Goal: Task Accomplishment & Management: Use online tool/utility

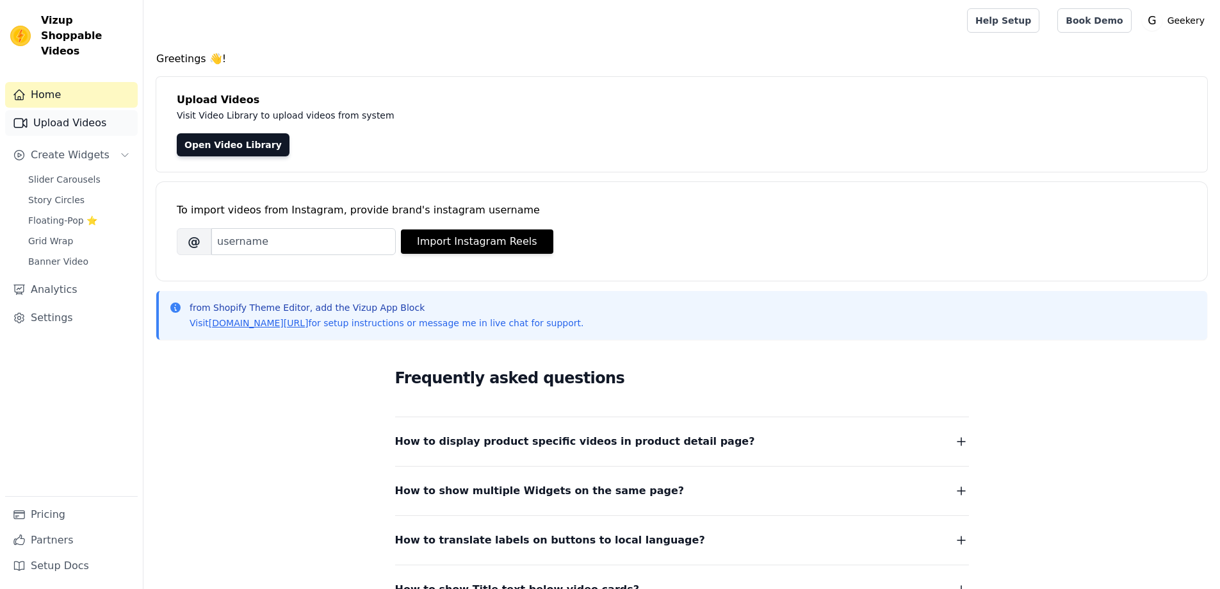
click at [46, 110] on link "Upload Videos" at bounding box center [71, 123] width 133 height 26
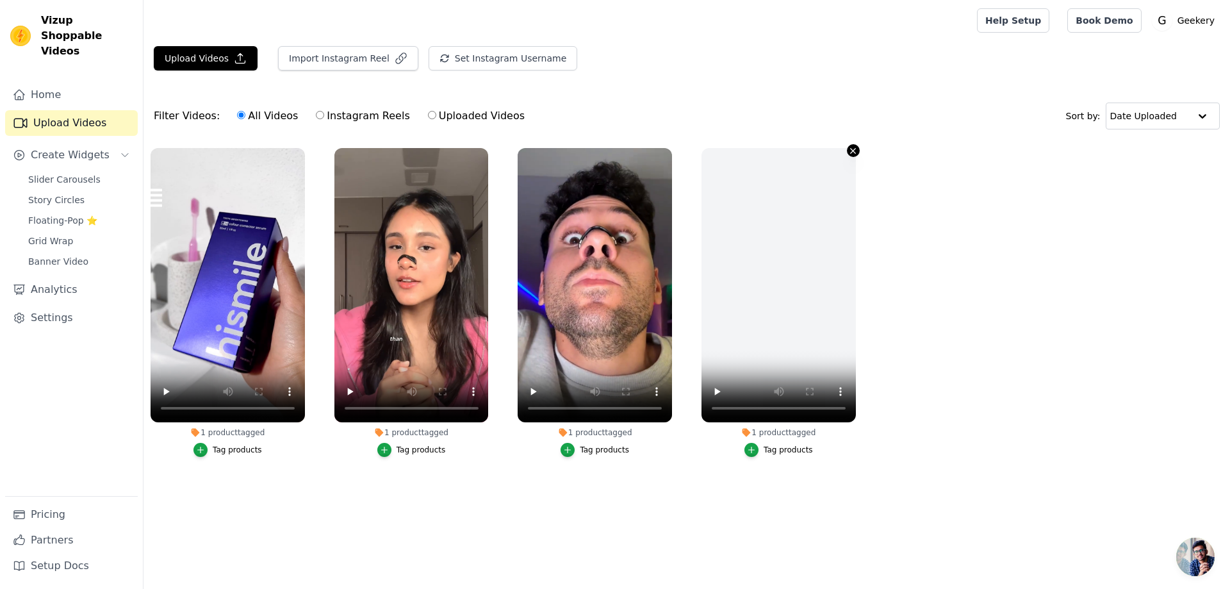
click at [852, 151] on icon "button" at bounding box center [853, 150] width 5 height 5
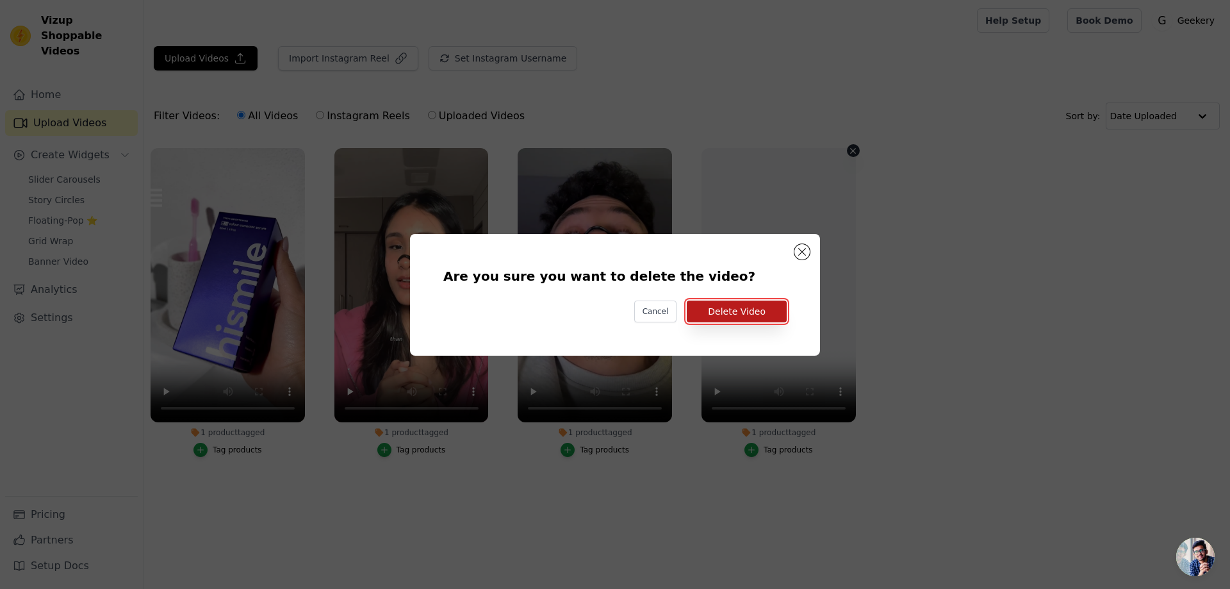
click at [723, 313] on button "Delete Video" at bounding box center [737, 311] width 100 height 22
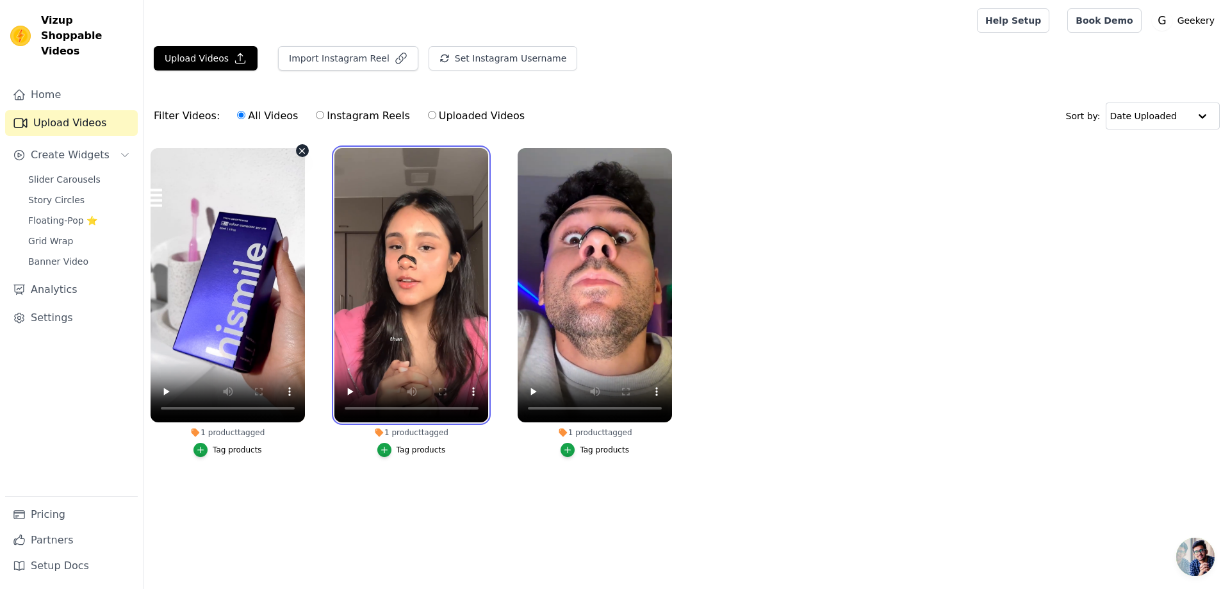
drag, startPoint x: 376, startPoint y: 172, endPoint x: 171, endPoint y: 174, distance: 205.0
click at [173, 173] on ul "1 product tagged Tag products 1 product tagged Tag products 1 product tagged Ta…" at bounding box center [686, 315] width 1086 height 348
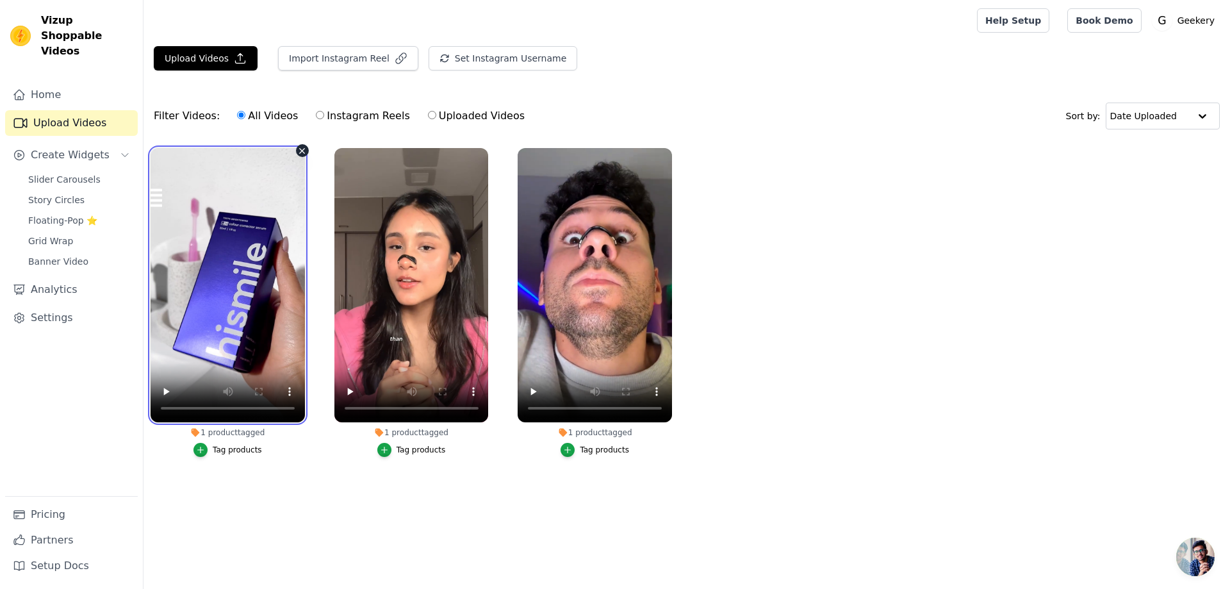
click at [171, 174] on video at bounding box center [228, 285] width 154 height 274
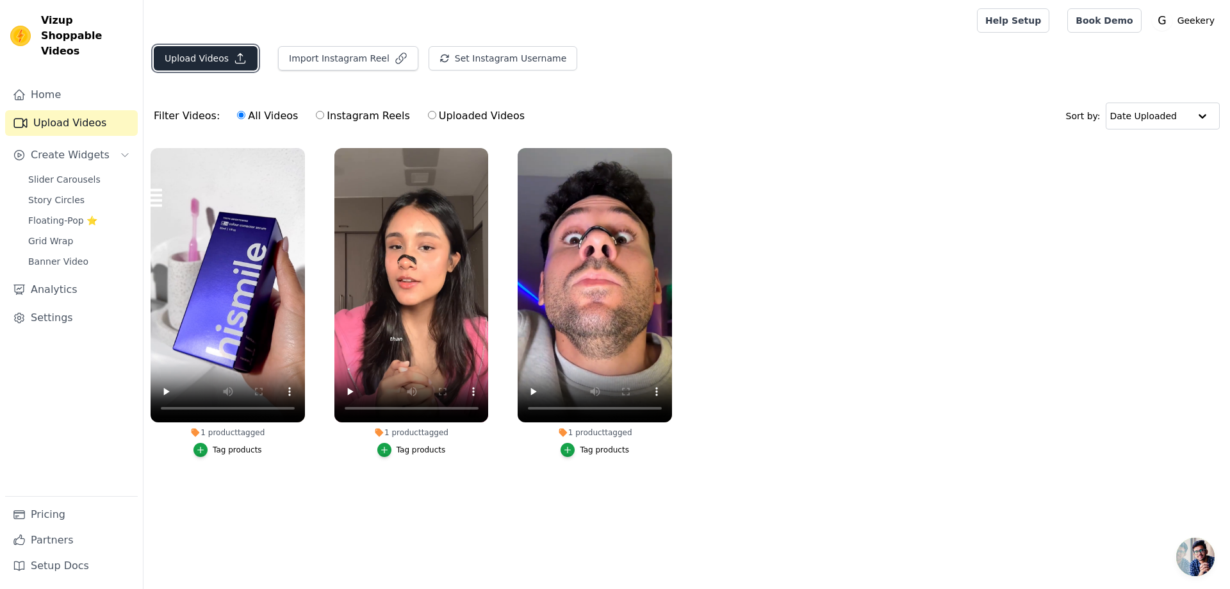
click at [210, 60] on button "Upload Videos" at bounding box center [206, 58] width 104 height 24
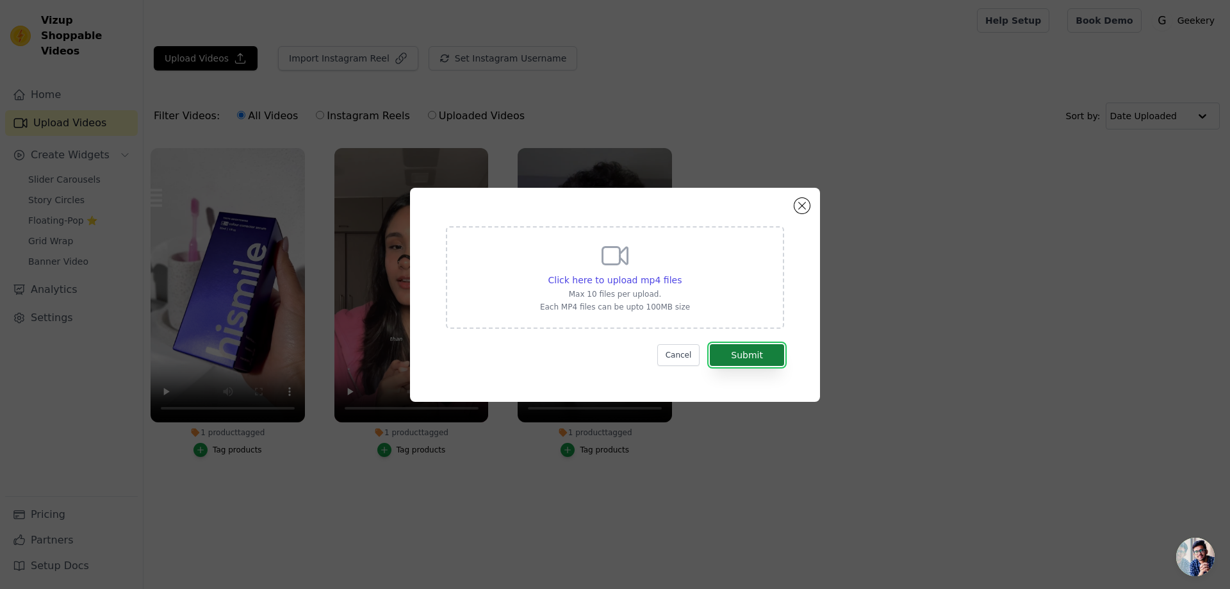
click at [738, 355] on button "Submit" at bounding box center [747, 355] width 74 height 22
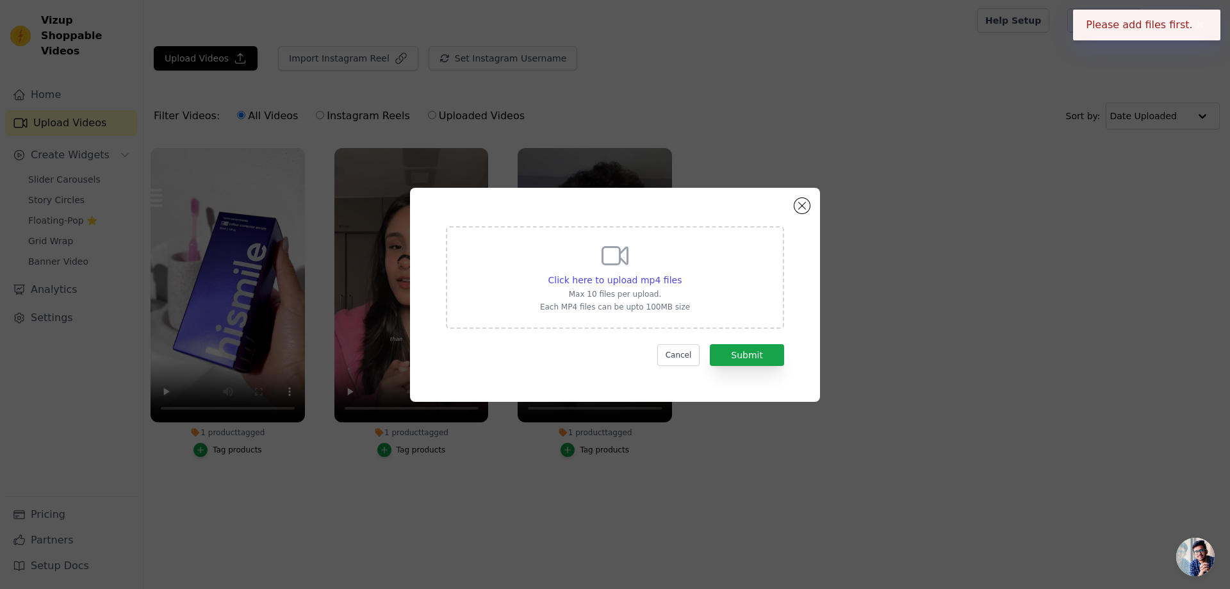
click at [642, 295] on p "Max 10 files per upload." at bounding box center [615, 294] width 150 height 10
click at [681, 273] on input "Click here to upload mp4 files Max 10 files per upload. Each MP4 files can be u…" at bounding box center [681, 273] width 1 height 1
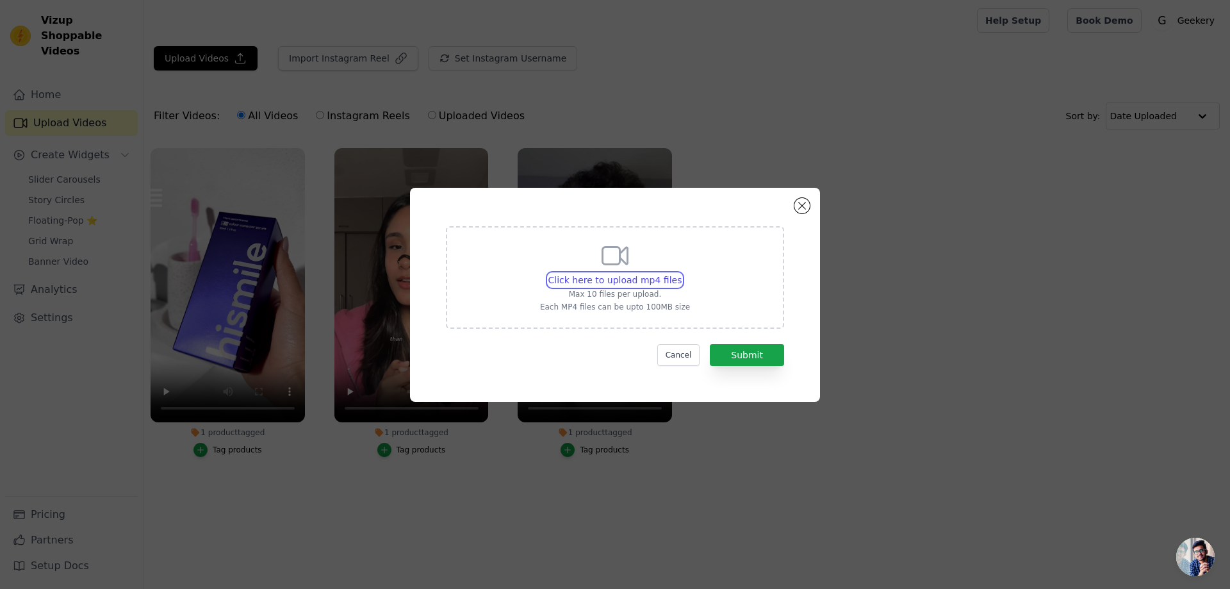
type input "C:\fakepath\3a0b8d502b6b72312fff197bcca09970.mp4"
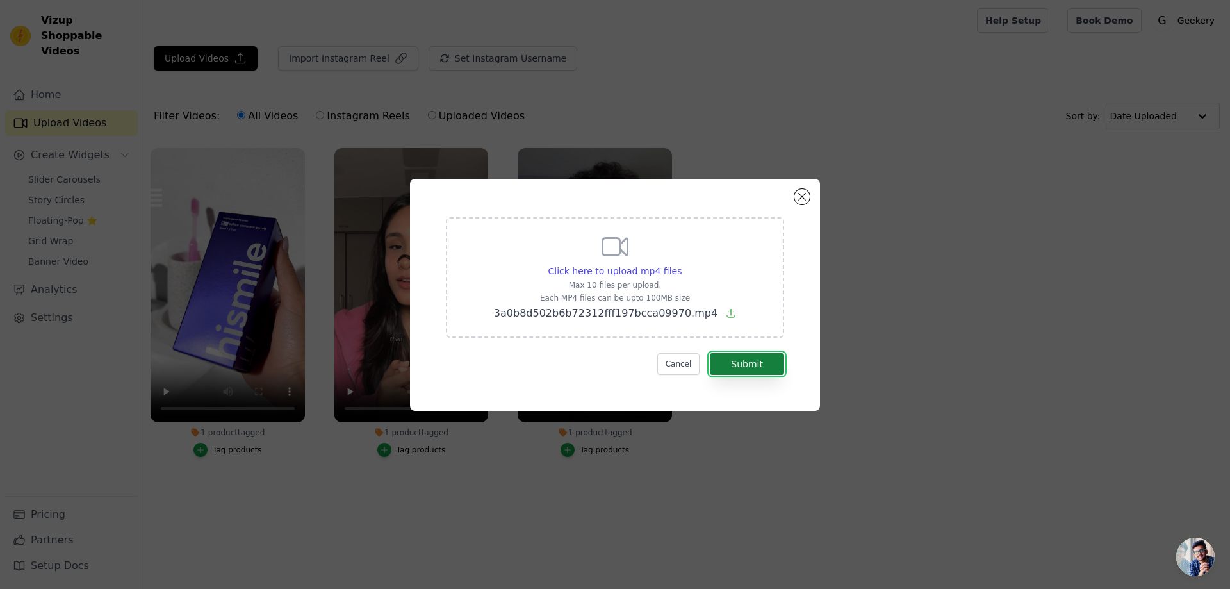
click at [778, 362] on button "Submit" at bounding box center [747, 364] width 74 height 22
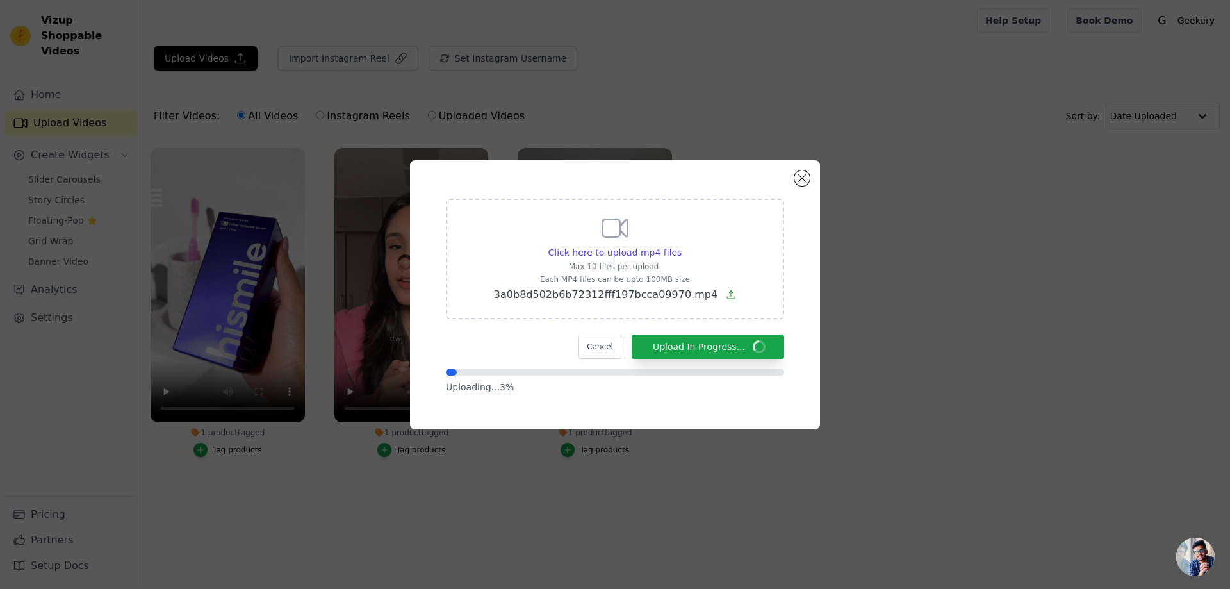
click at [713, 460] on div "Click here to upload mp4 files Max 10 files per upload. Each MP4 files can be u…" at bounding box center [615, 294] width 1230 height 589
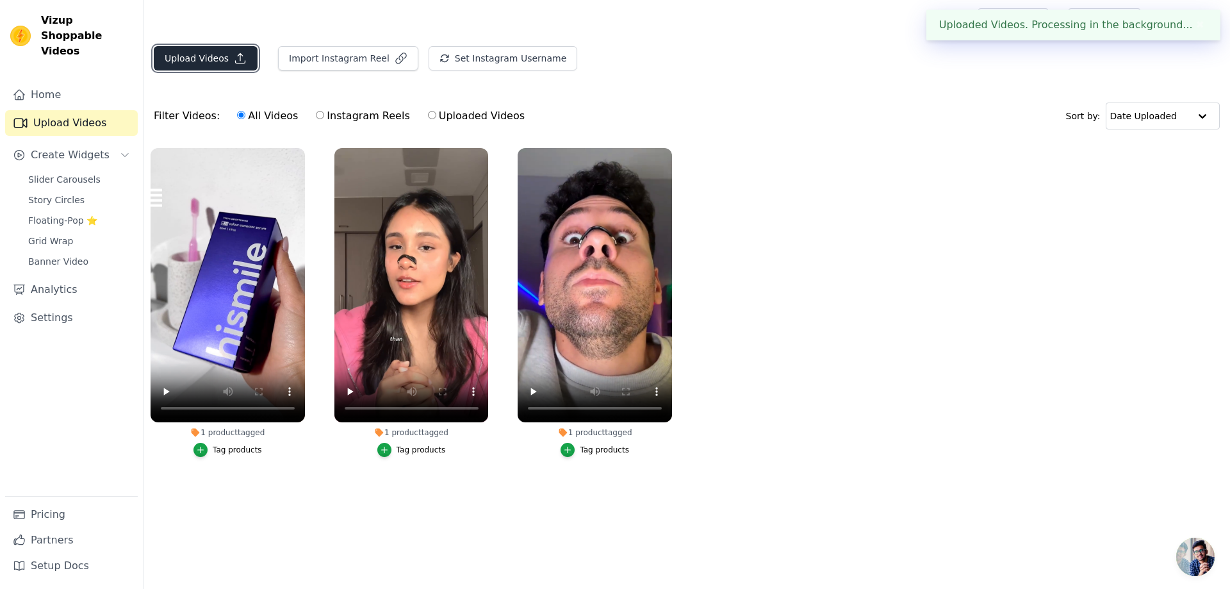
click at [205, 60] on button "Upload Videos" at bounding box center [206, 58] width 104 height 24
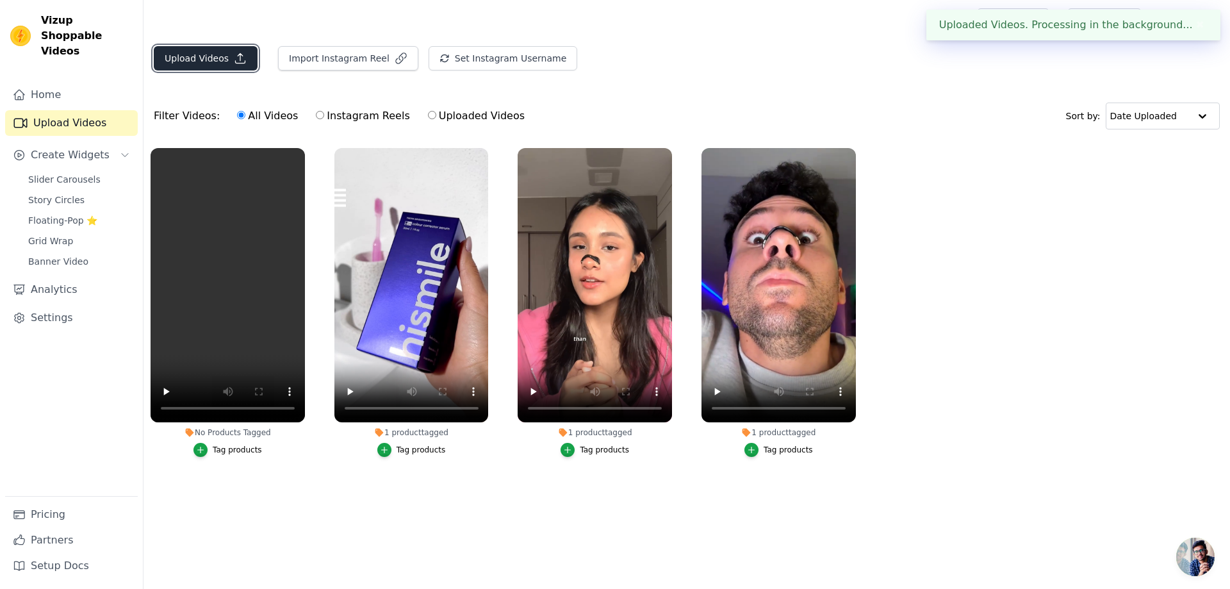
click at [205, 60] on button "Upload Videos" at bounding box center [206, 58] width 104 height 24
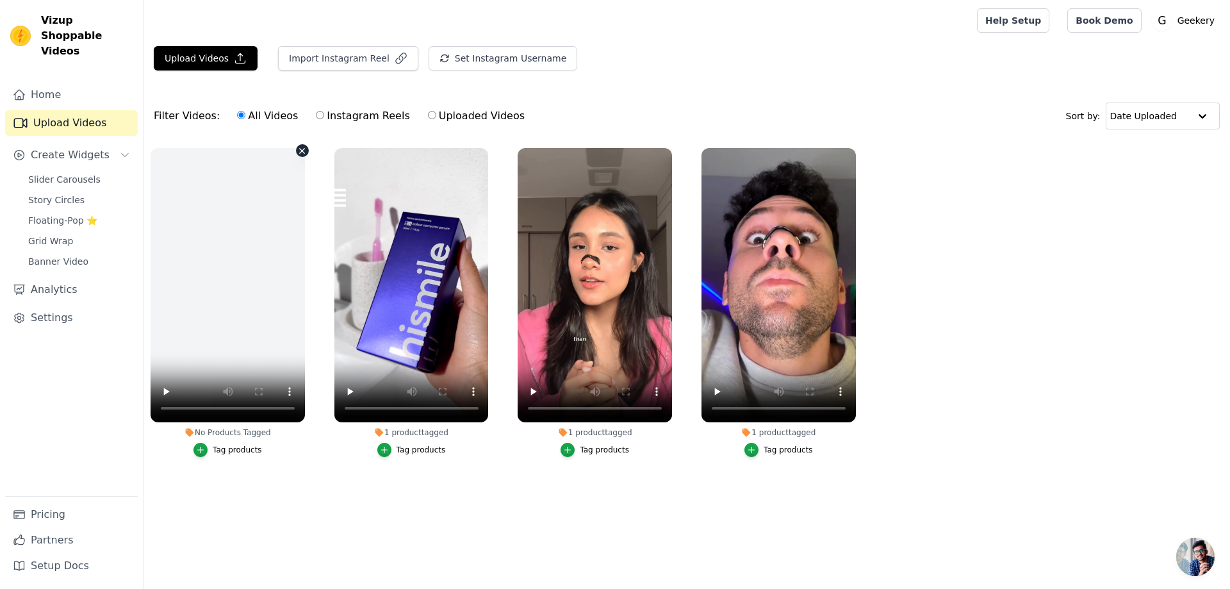
click at [301, 150] on icon "button" at bounding box center [302, 150] width 5 height 5
click at [303, 150] on icon "button" at bounding box center [302, 150] width 5 height 5
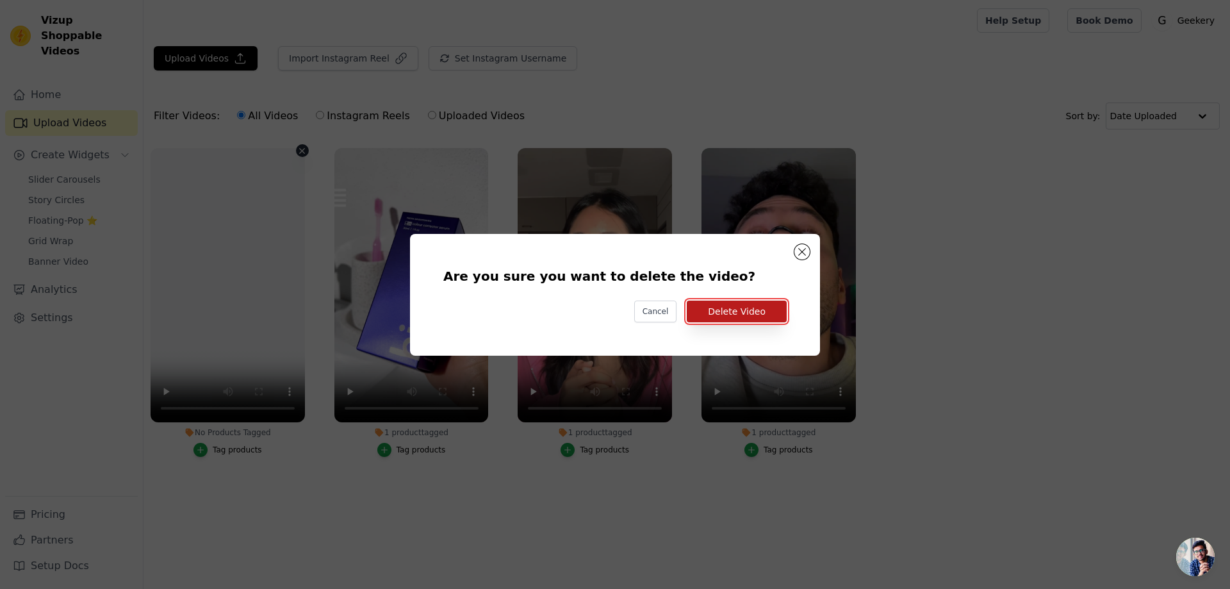
click at [716, 314] on button "Delete Video" at bounding box center [737, 311] width 100 height 22
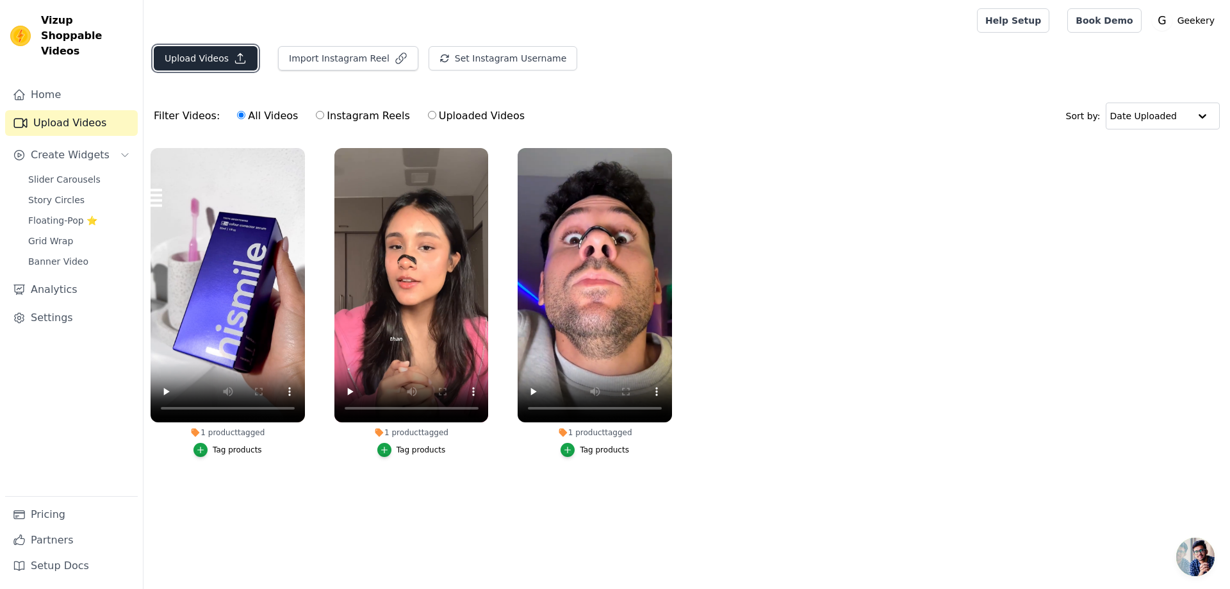
click at [225, 65] on button "Upload Videos" at bounding box center [206, 58] width 104 height 24
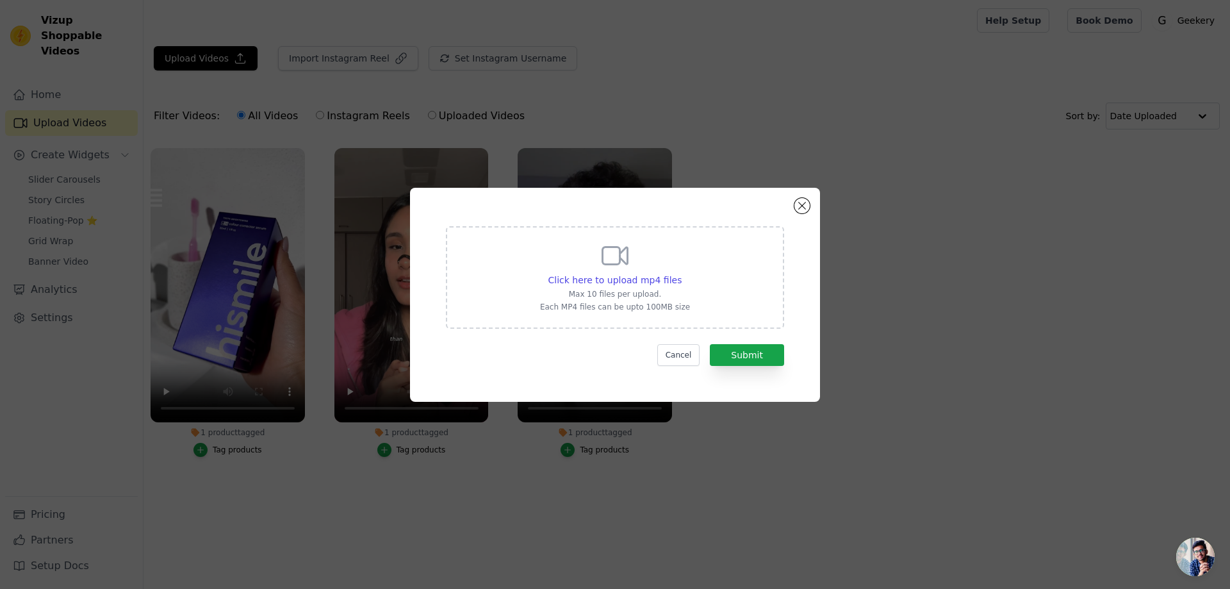
click at [608, 262] on icon at bounding box center [614, 255] width 31 height 31
click at [681, 273] on input "Click here to upload mp4 files Max 10 files per upload. Each MP4 files can be u…" at bounding box center [681, 273] width 1 height 1
type input "C:\fakepath\25b150d5b410a47b2bc49de553f47e6d_720w.mp4"
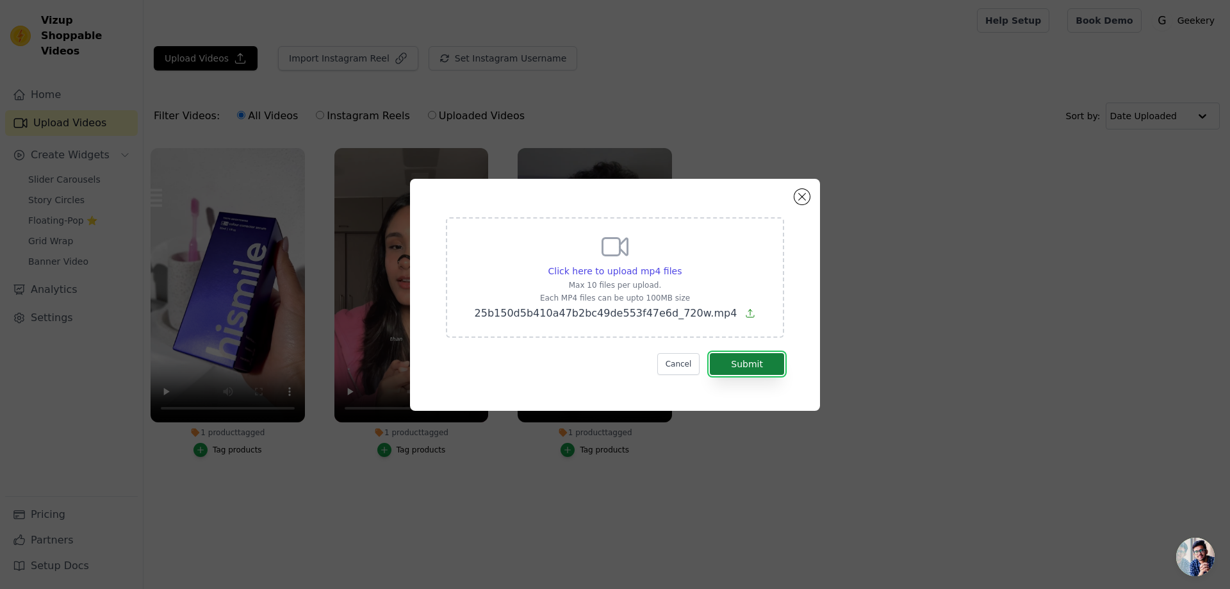
click at [763, 356] on button "Submit" at bounding box center [747, 364] width 74 height 22
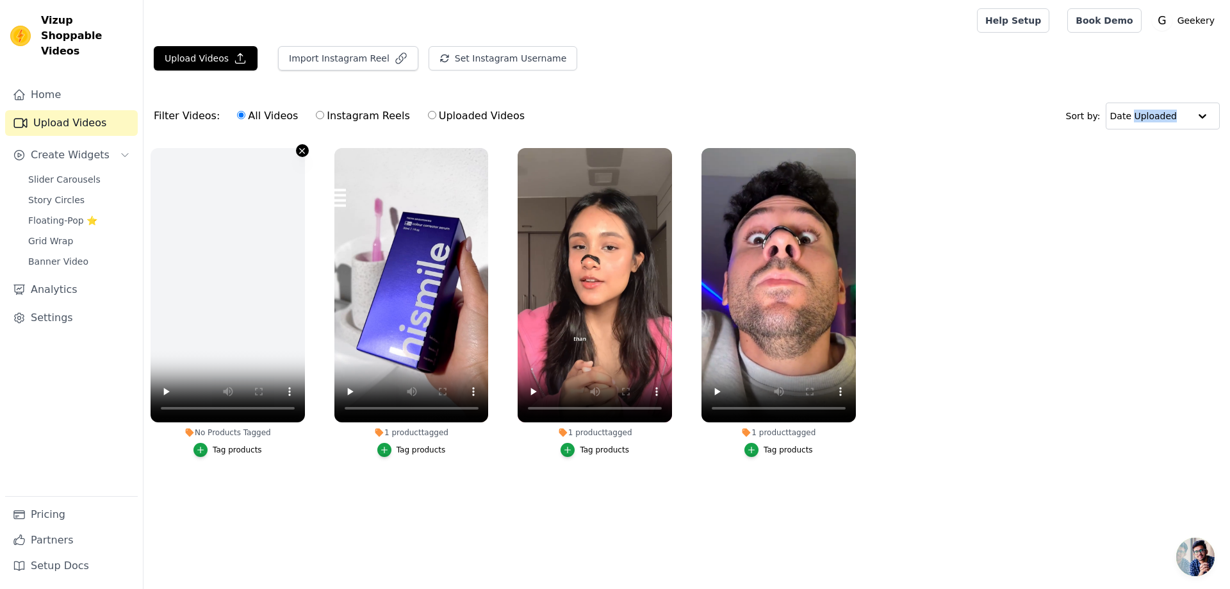
click at [298, 149] on icon "button" at bounding box center [302, 151] width 10 height 10
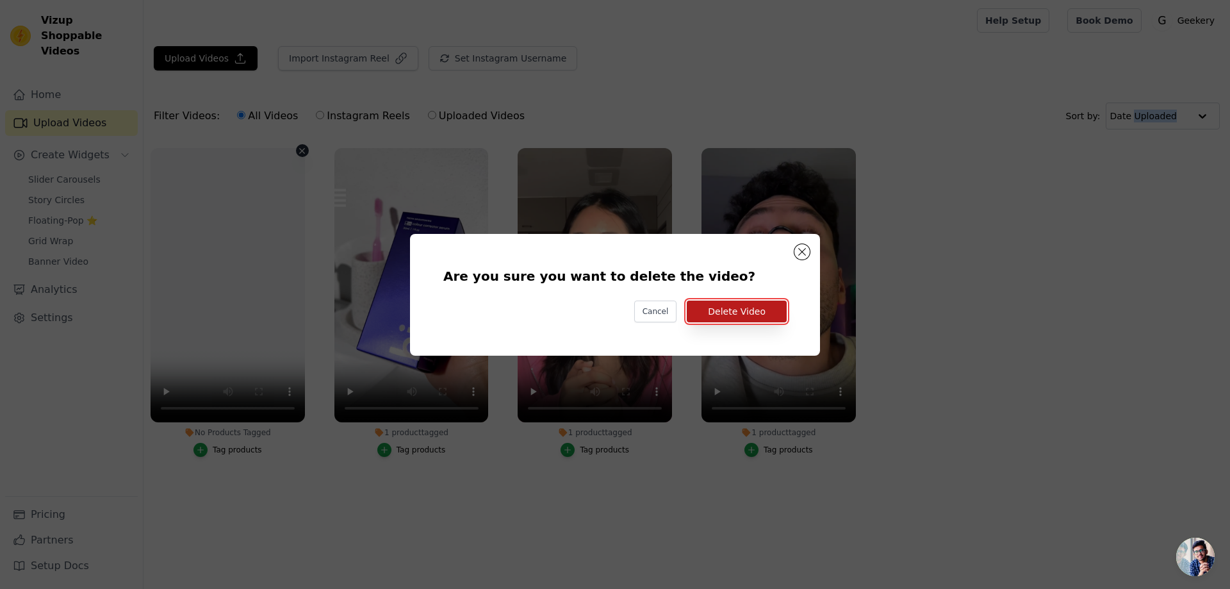
click at [722, 316] on button "Delete Video" at bounding box center [737, 311] width 100 height 22
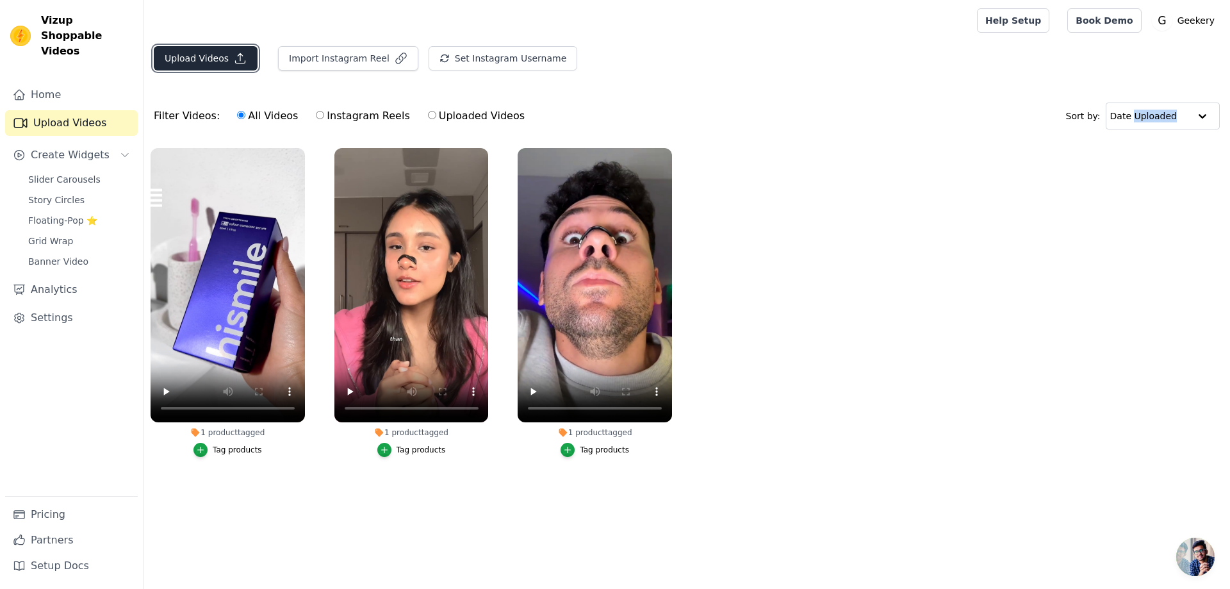
click at [204, 49] on button "Upload Videos" at bounding box center [206, 58] width 104 height 24
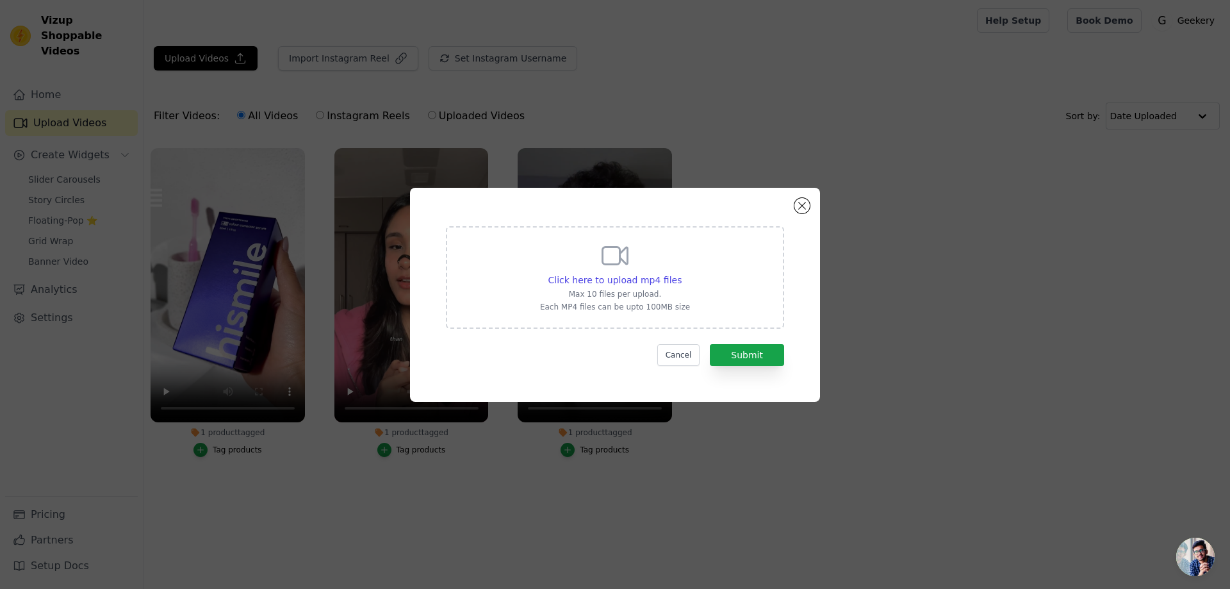
click at [633, 269] on div "Click here to upload mp4 files Max 10 files per upload. Each MP4 files can be u…" at bounding box center [615, 276] width 150 height 72
click at [681, 273] on input "Click here to upload mp4 files Max 10 files per upload. Each MP4 files can be u…" at bounding box center [681, 273] width 1 height 1
type input "C:\fakepath\49fe05b7a7baf80d9a3ced69b89d51dc_720w.mp4"
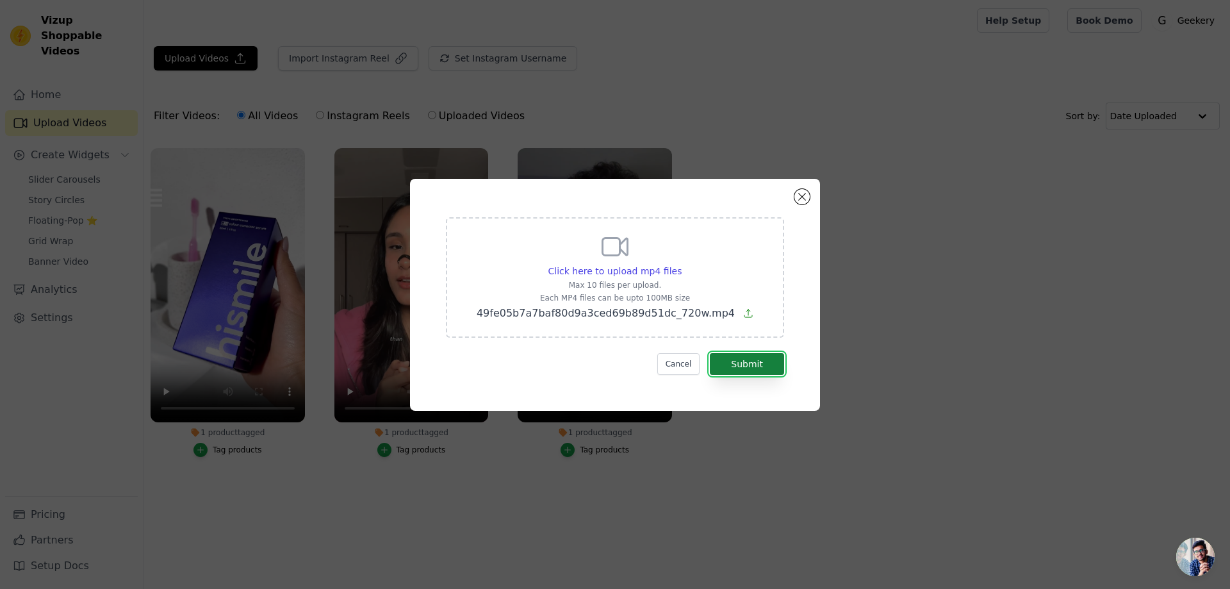
click at [754, 355] on button "Submit" at bounding box center [747, 364] width 74 height 22
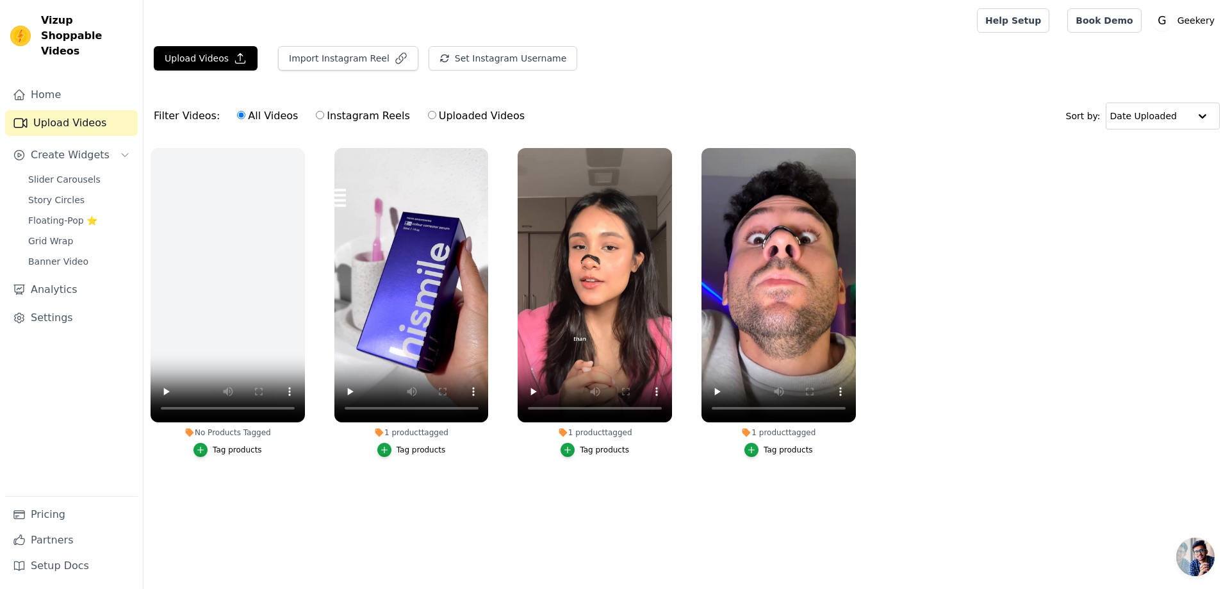
click at [965, 216] on ul "No Products Tagged Tag products 1 product tagged Tag products 1 product tagged …" at bounding box center [686, 315] width 1086 height 348
click at [64, 173] on span "Slider Carousels" at bounding box center [64, 179] width 72 height 13
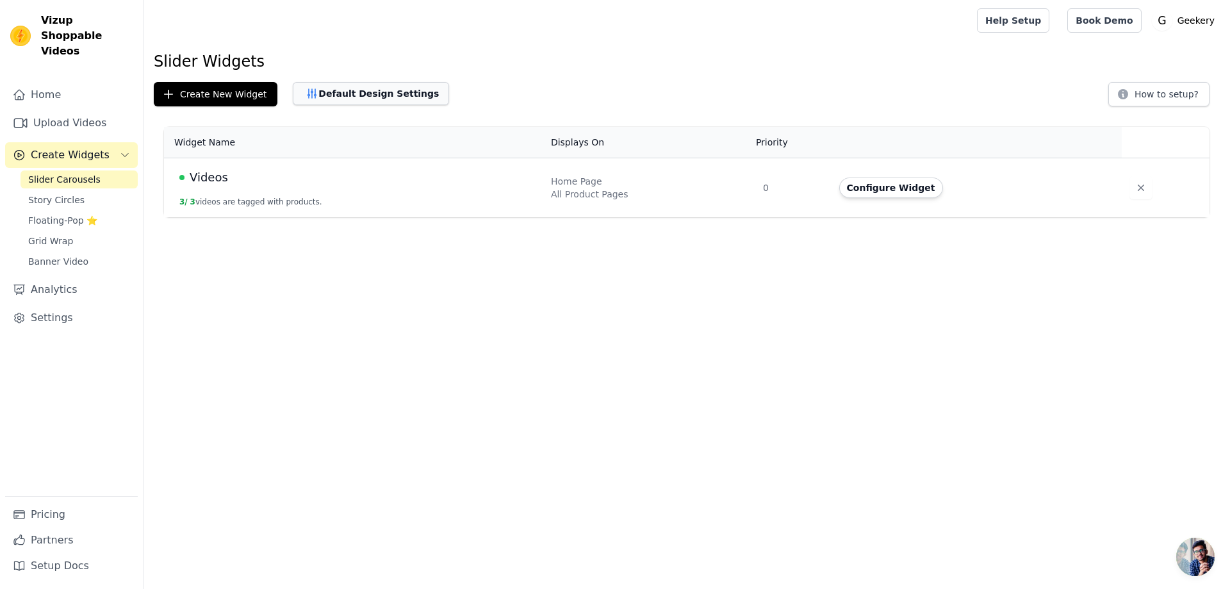
click at [361, 102] on button "Default Design Settings" at bounding box center [371, 93] width 156 height 23
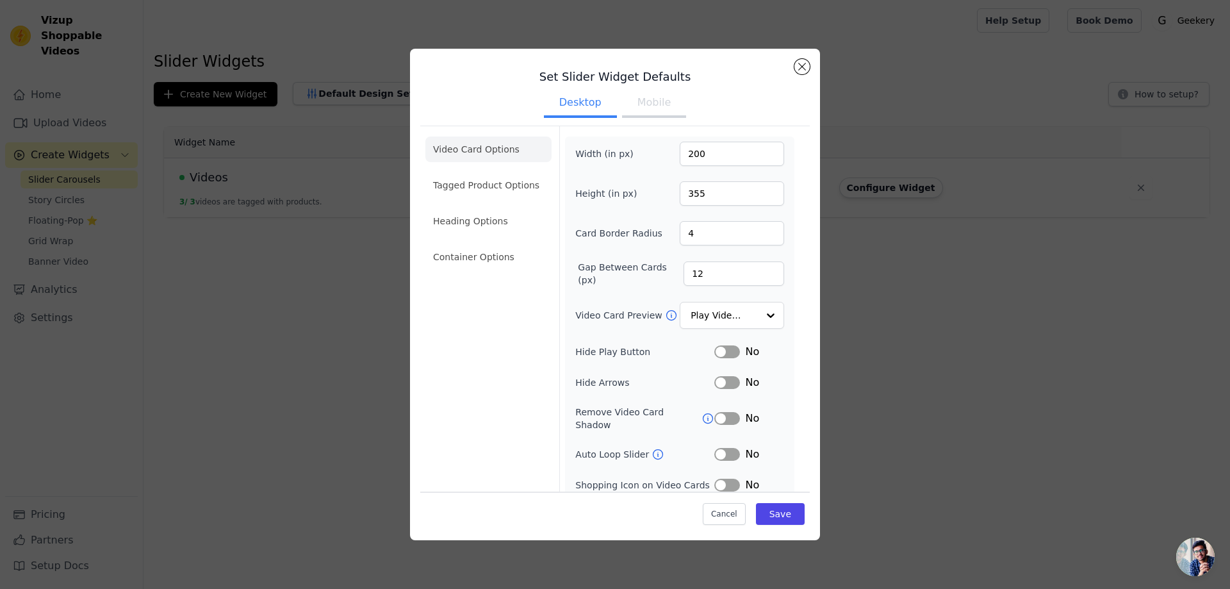
click at [635, 104] on button "Mobile" at bounding box center [654, 104] width 64 height 28
click at [715, 145] on input "200" at bounding box center [732, 154] width 104 height 24
type input "100"
click at [727, 115] on ul "Desktop Mobile" at bounding box center [614, 104] width 389 height 38
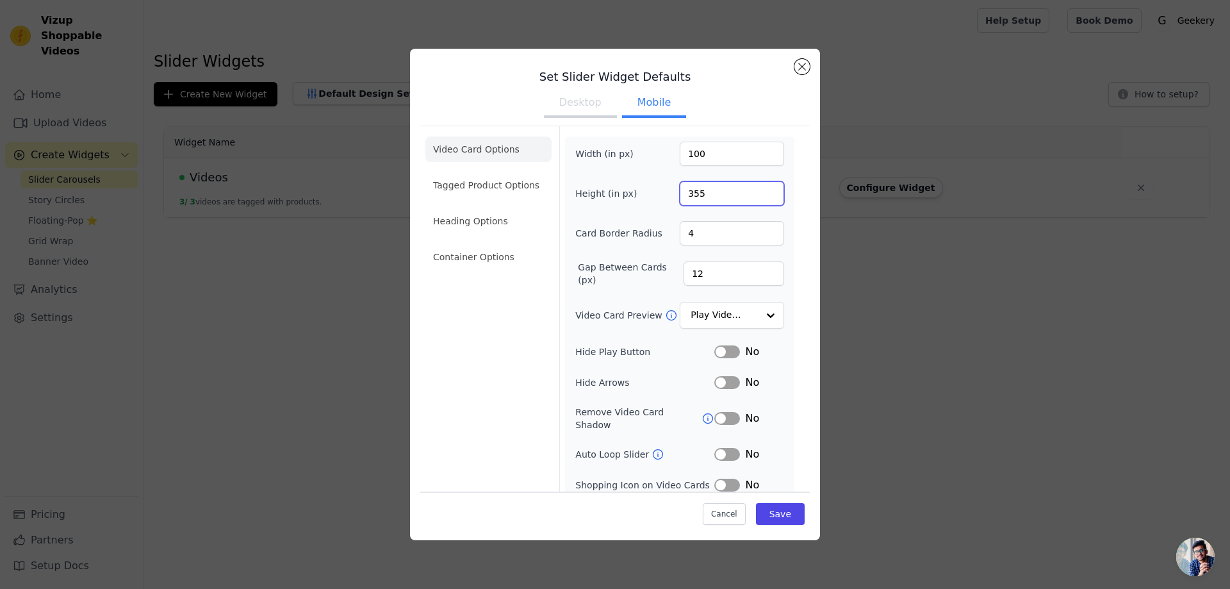
click at [699, 191] on input "355" at bounding box center [732, 193] width 104 height 24
click at [758, 316] on div at bounding box center [770, 316] width 26 height 26
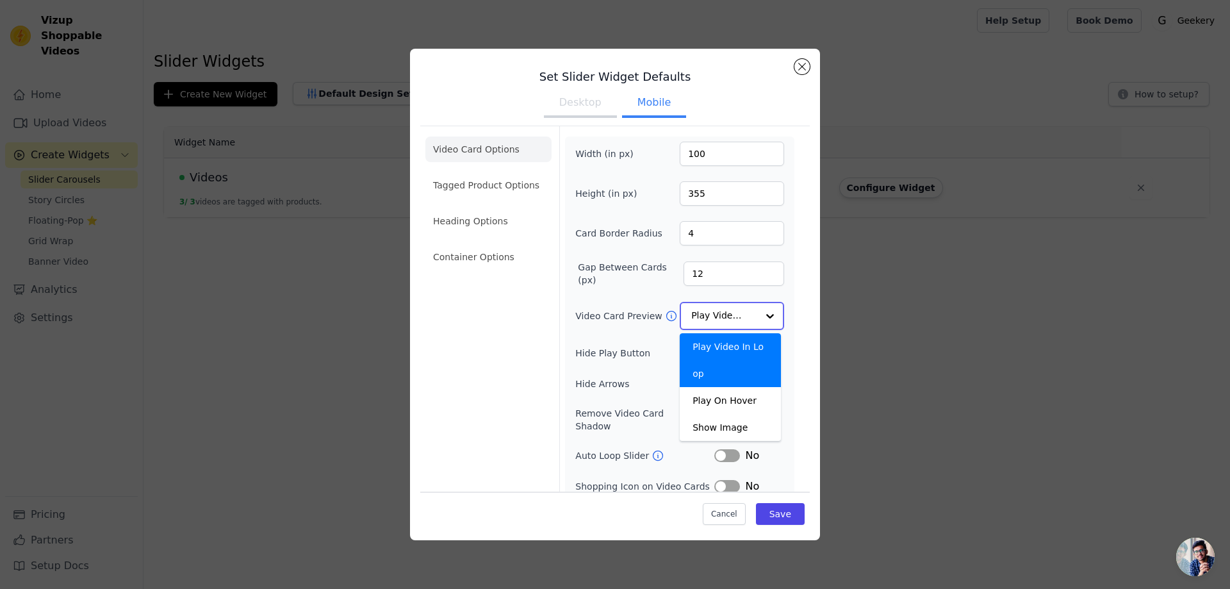
click at [726, 348] on div "Play Video In Loop" at bounding box center [730, 360] width 101 height 54
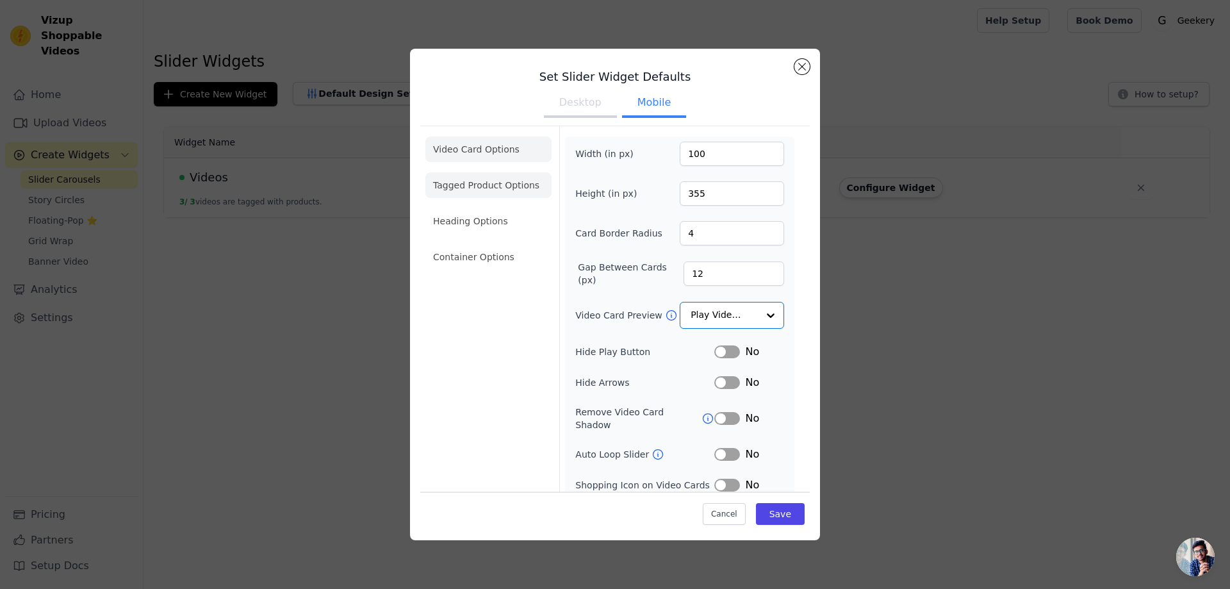
click at [481, 172] on li "Tagged Product Options" at bounding box center [488, 185] width 126 height 26
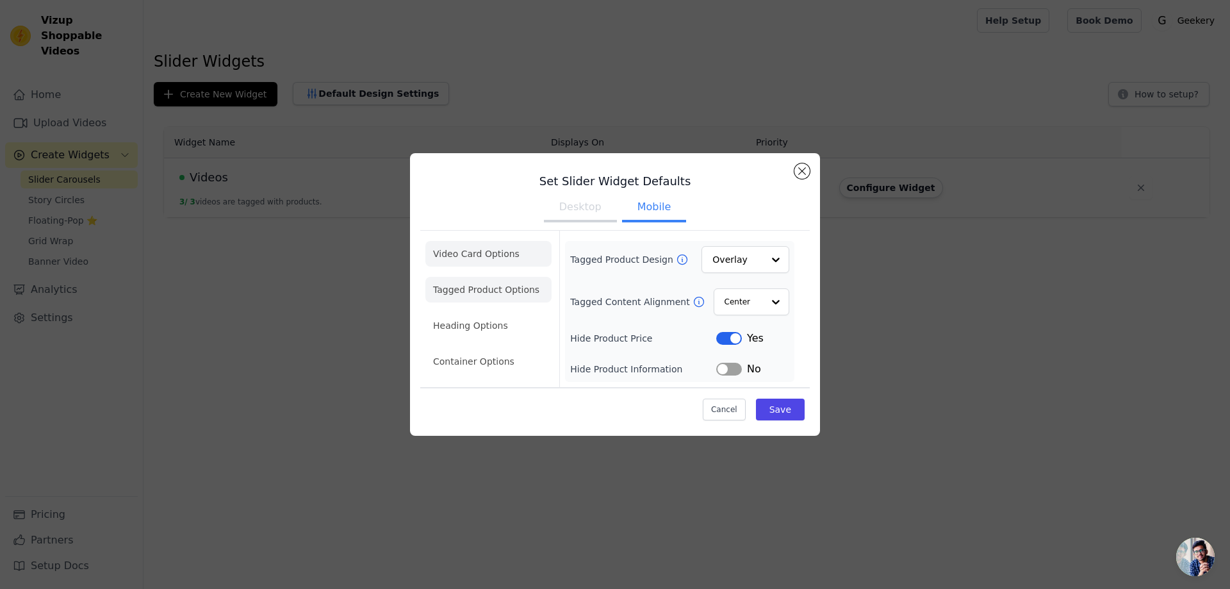
click at [498, 251] on li "Video Card Options" at bounding box center [488, 254] width 126 height 26
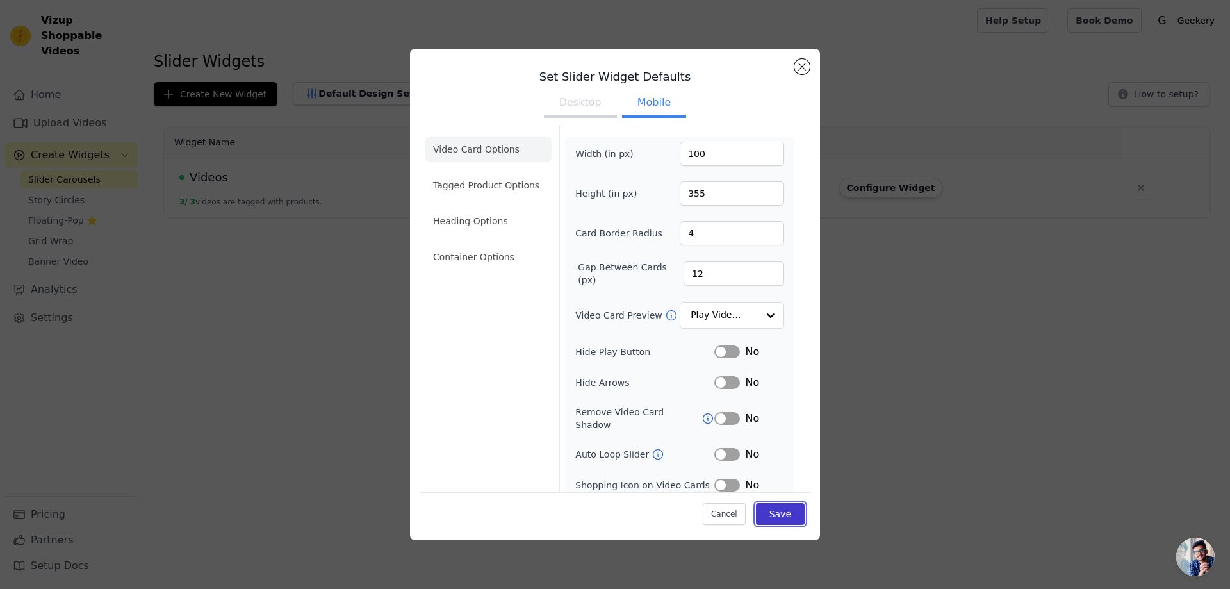
click at [771, 518] on button "Save" at bounding box center [780, 514] width 49 height 22
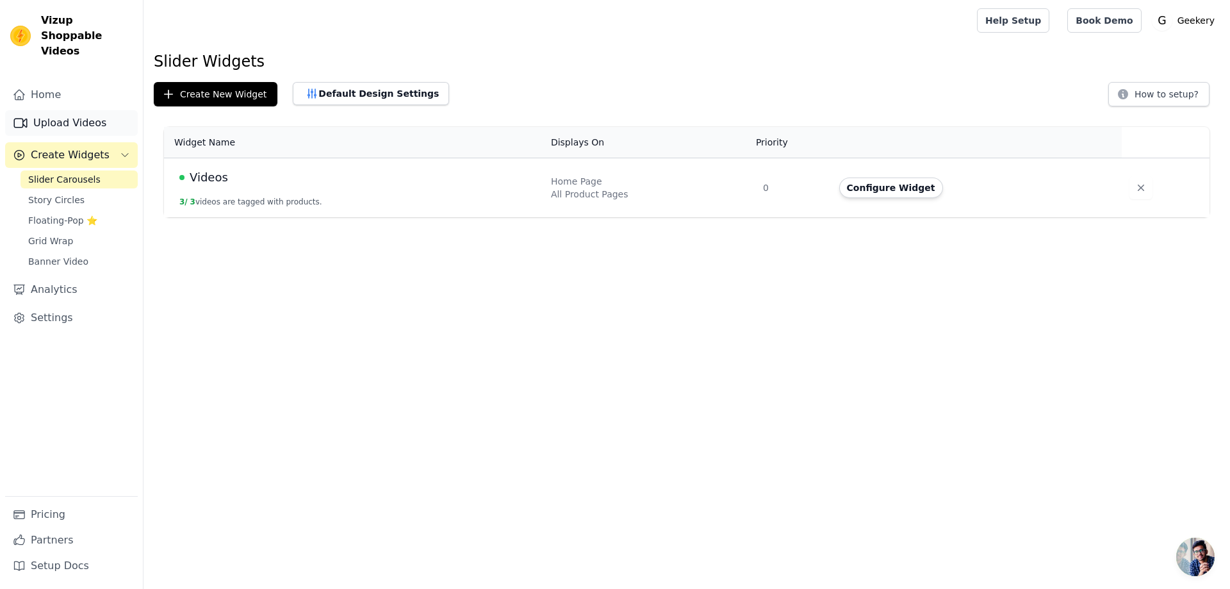
click at [86, 110] on link "Upload Videos" at bounding box center [71, 123] width 133 height 26
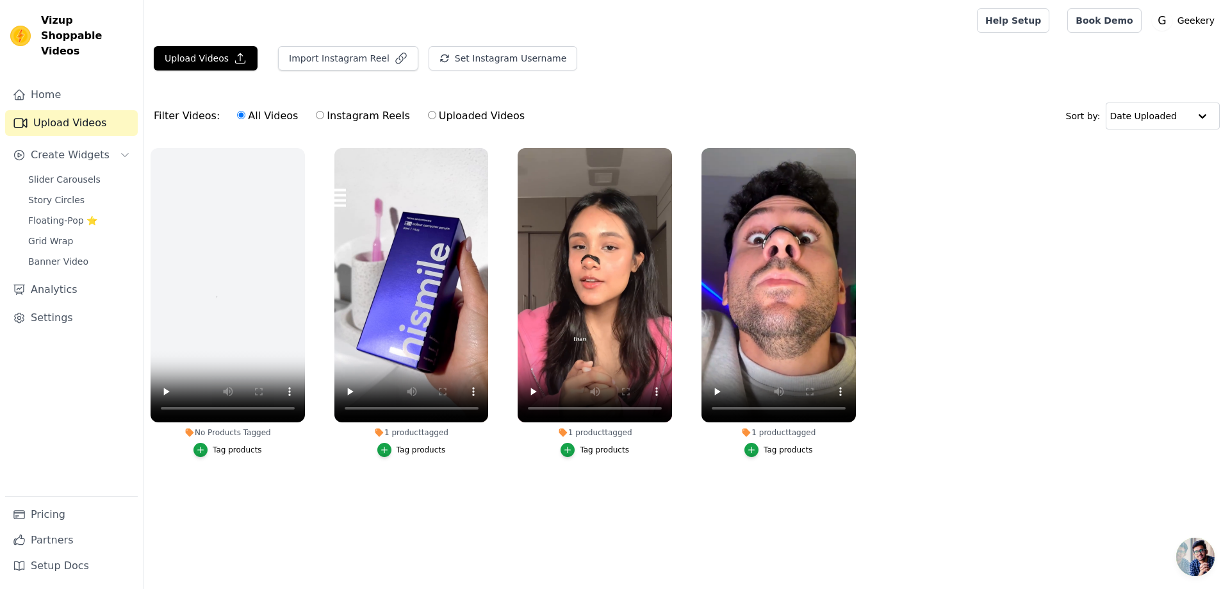
click at [1135, 247] on ul "No Products Tagged Tag products 1 product tagged Tag products 1 product tagged …" at bounding box center [686, 315] width 1086 height 348
click at [54, 85] on link "Home" at bounding box center [71, 95] width 133 height 26
